Goal: Information Seeking & Learning: Find specific fact

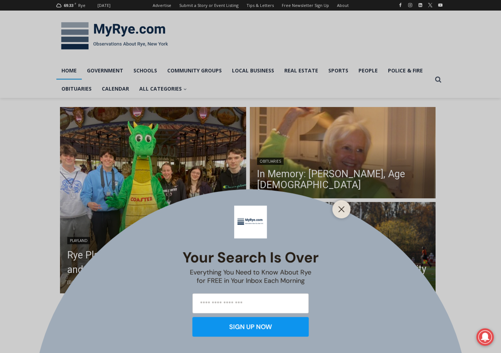
click at [466, 157] on div "Your Search is Over Everything You Need to Know About Rye for FREE in Your Inbo…" at bounding box center [250, 176] width 501 height 353
click at [338, 210] on button "Close" at bounding box center [341, 209] width 10 height 10
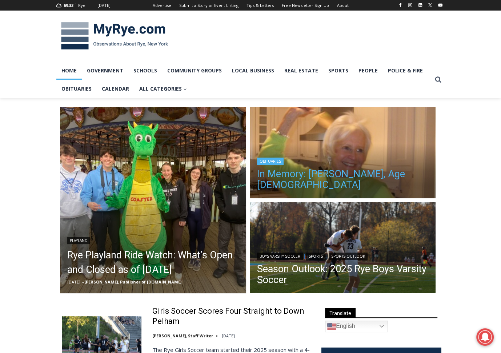
click at [338, 182] on link "In Memory: [PERSON_NAME], Age [DEMOGRAPHIC_DATA]" at bounding box center [343, 179] width 172 height 22
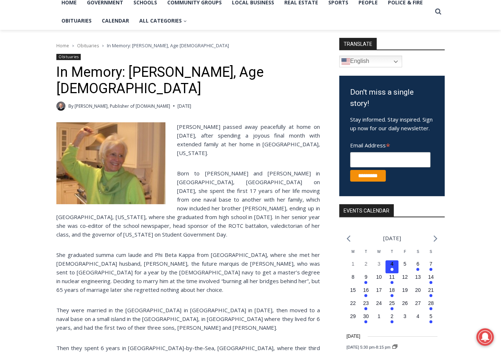
scroll to position [68, 0]
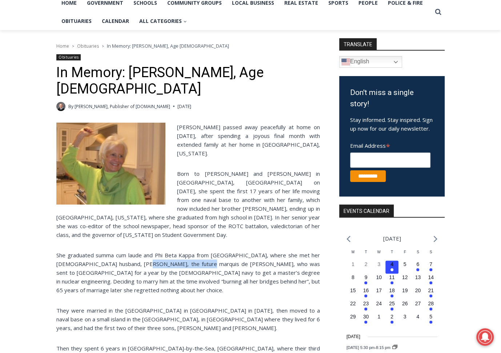
drag, startPoint x: 136, startPoint y: 238, endPoint x: 197, endPoint y: 240, distance: 60.4
click at [197, 251] on p "She graduated summa cum laude and Phi Beta Kappa from UC Berkeley, where she me…" at bounding box center [188, 273] width 264 height 44
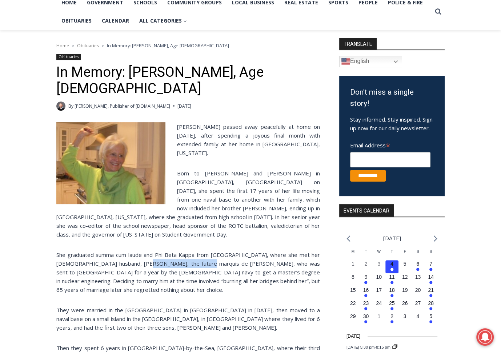
copy p "marquis de Frondeville"
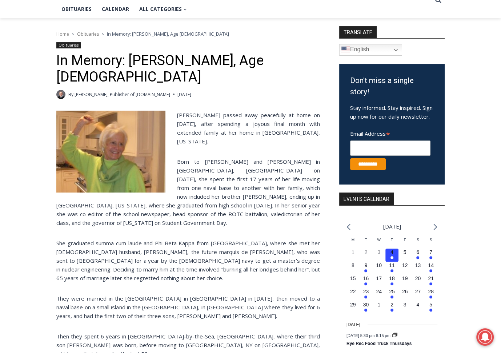
scroll to position [80, 0]
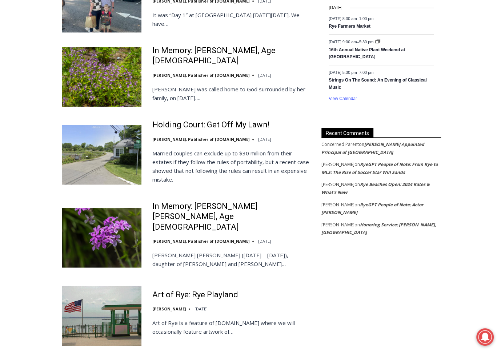
scroll to position [776, 0]
